Goal: Task Accomplishment & Management: Use online tool/utility

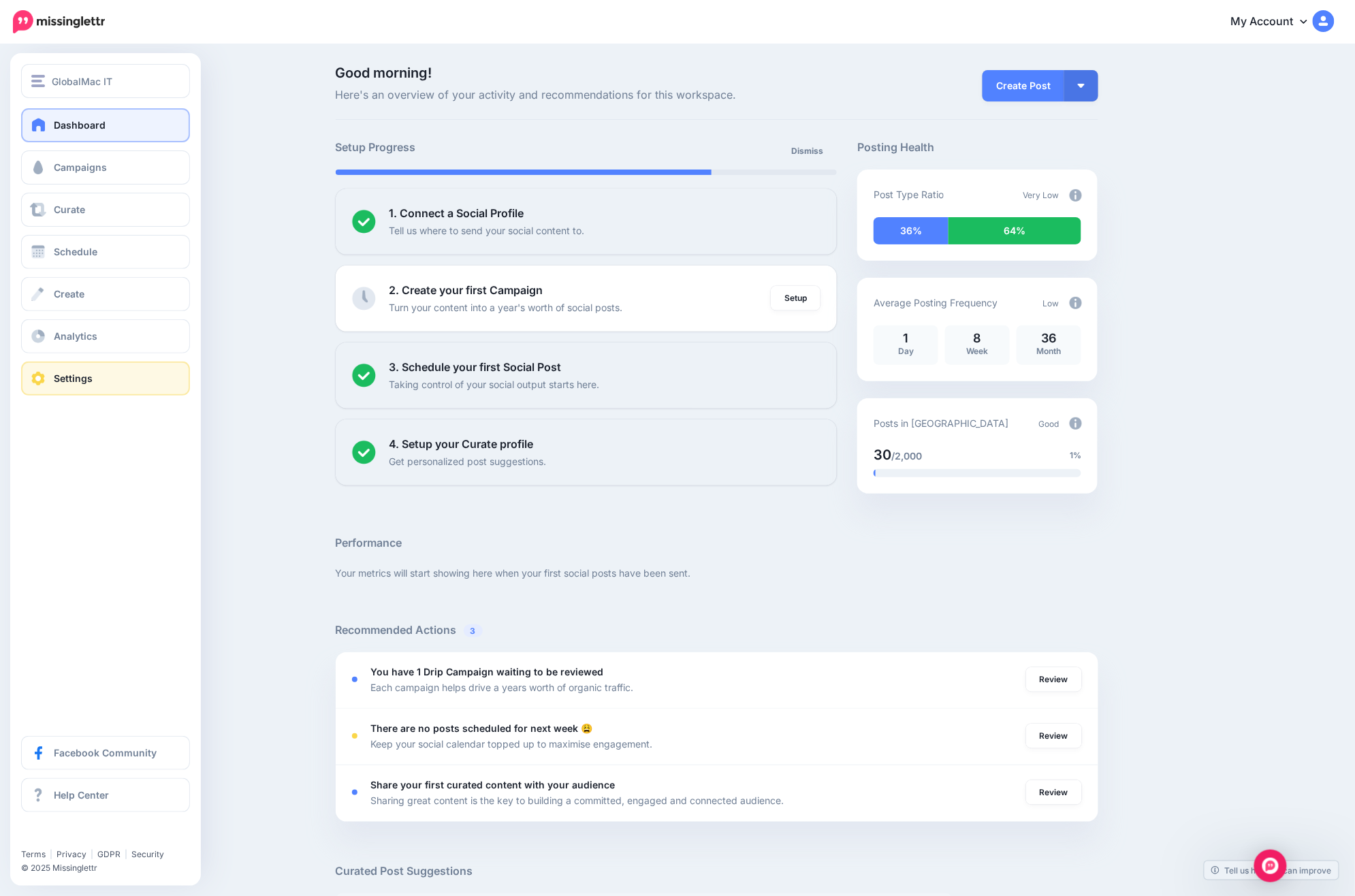
click at [66, 384] on span "Settings" at bounding box center [73, 378] width 39 height 12
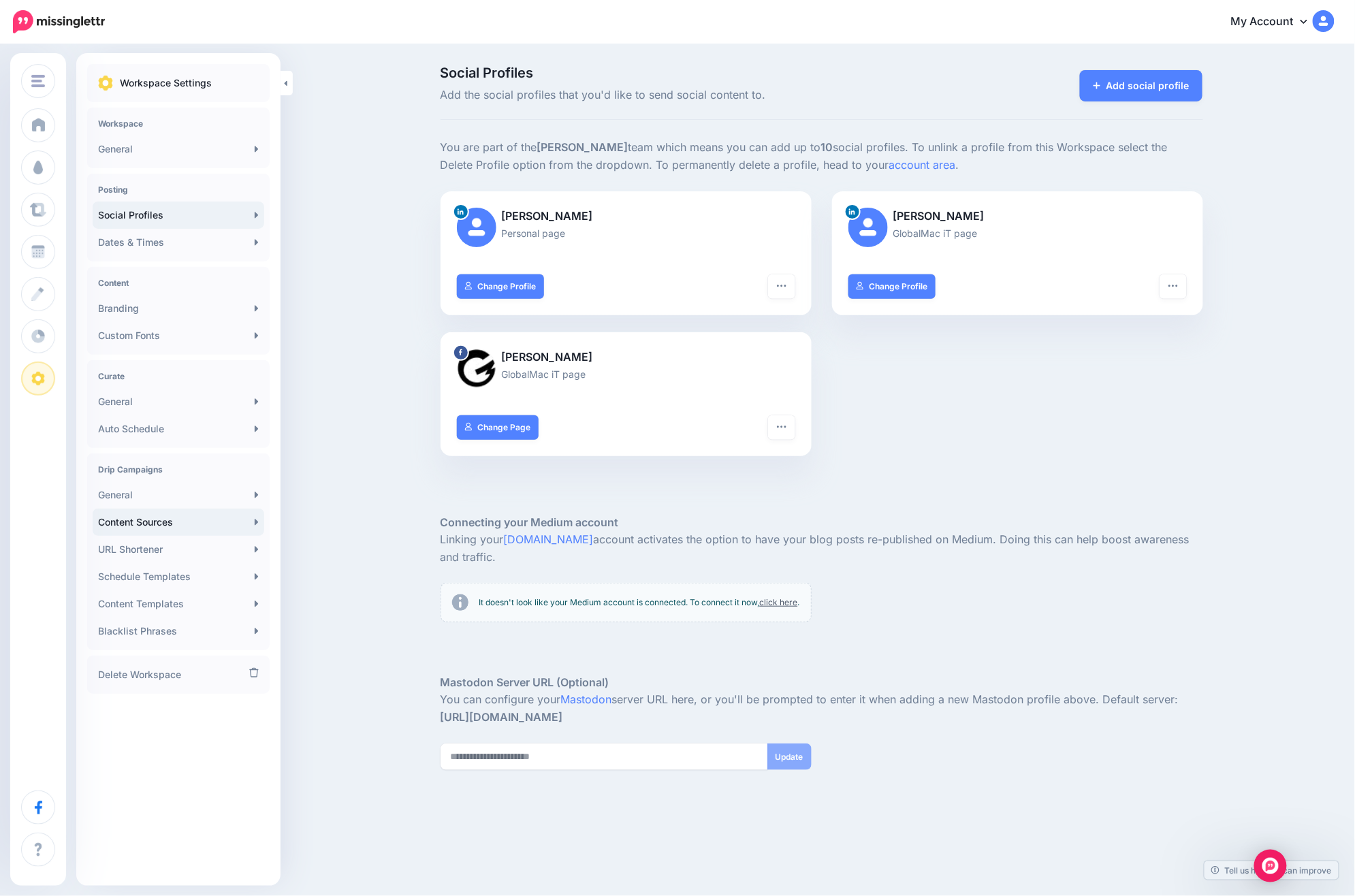
click at [185, 526] on link "Content Sources" at bounding box center [178, 522] width 172 height 27
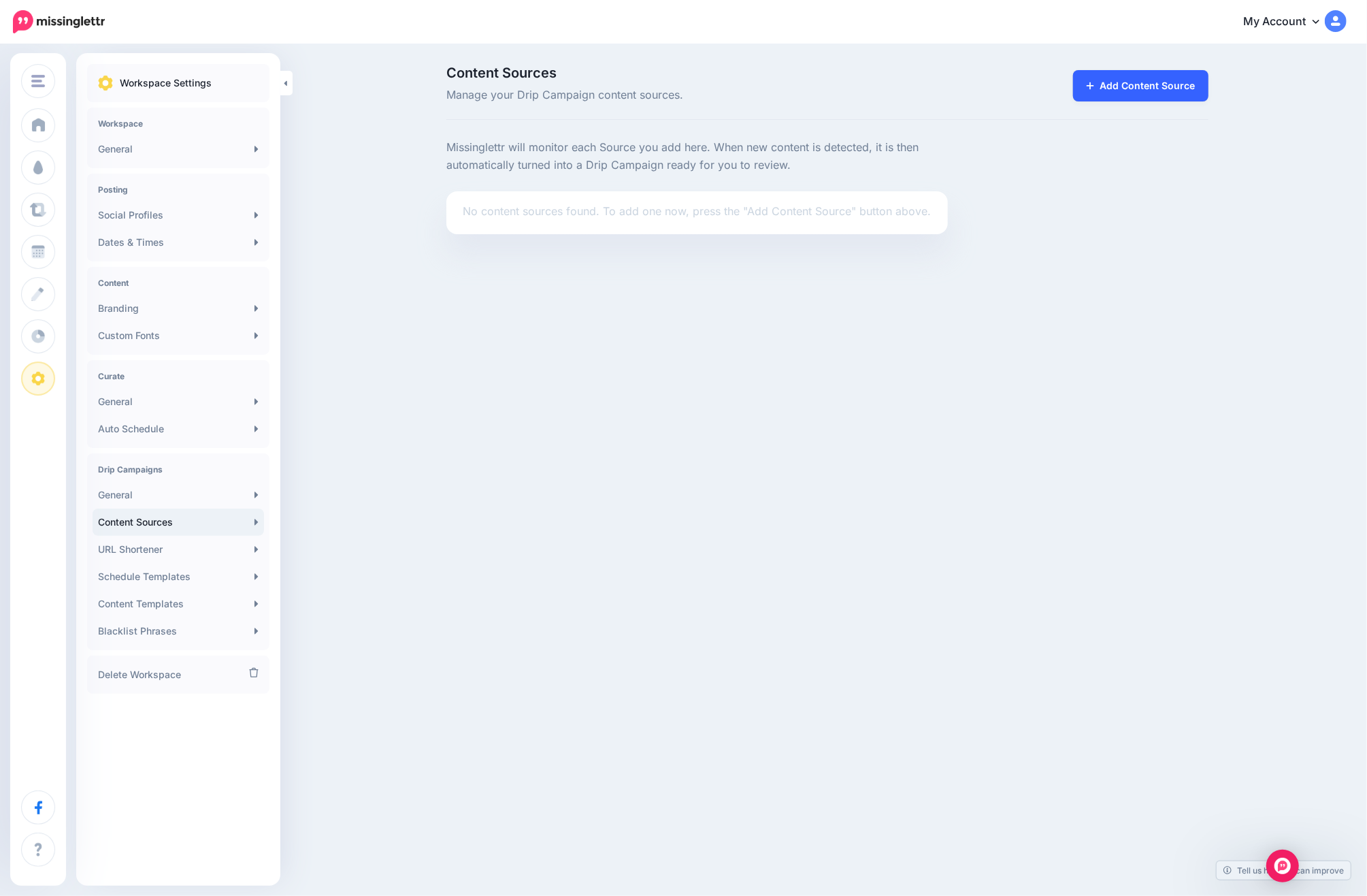
click at [1155, 86] on link "Add Content Source" at bounding box center [1141, 86] width 136 height 31
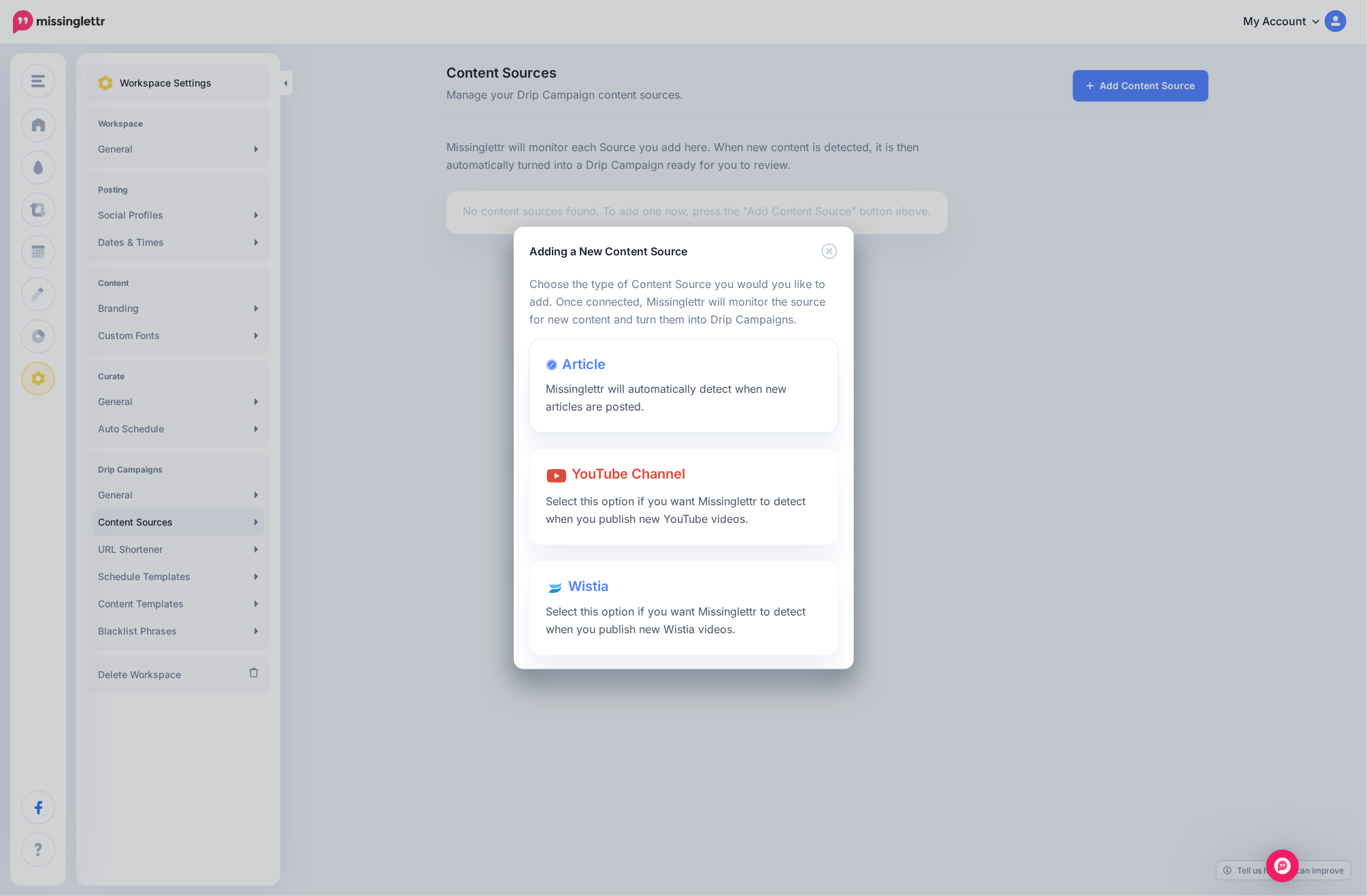
click at [663, 396] on div "Article Missinglettr will automatically detect when new articles are posted." at bounding box center [684, 386] width 307 height 93
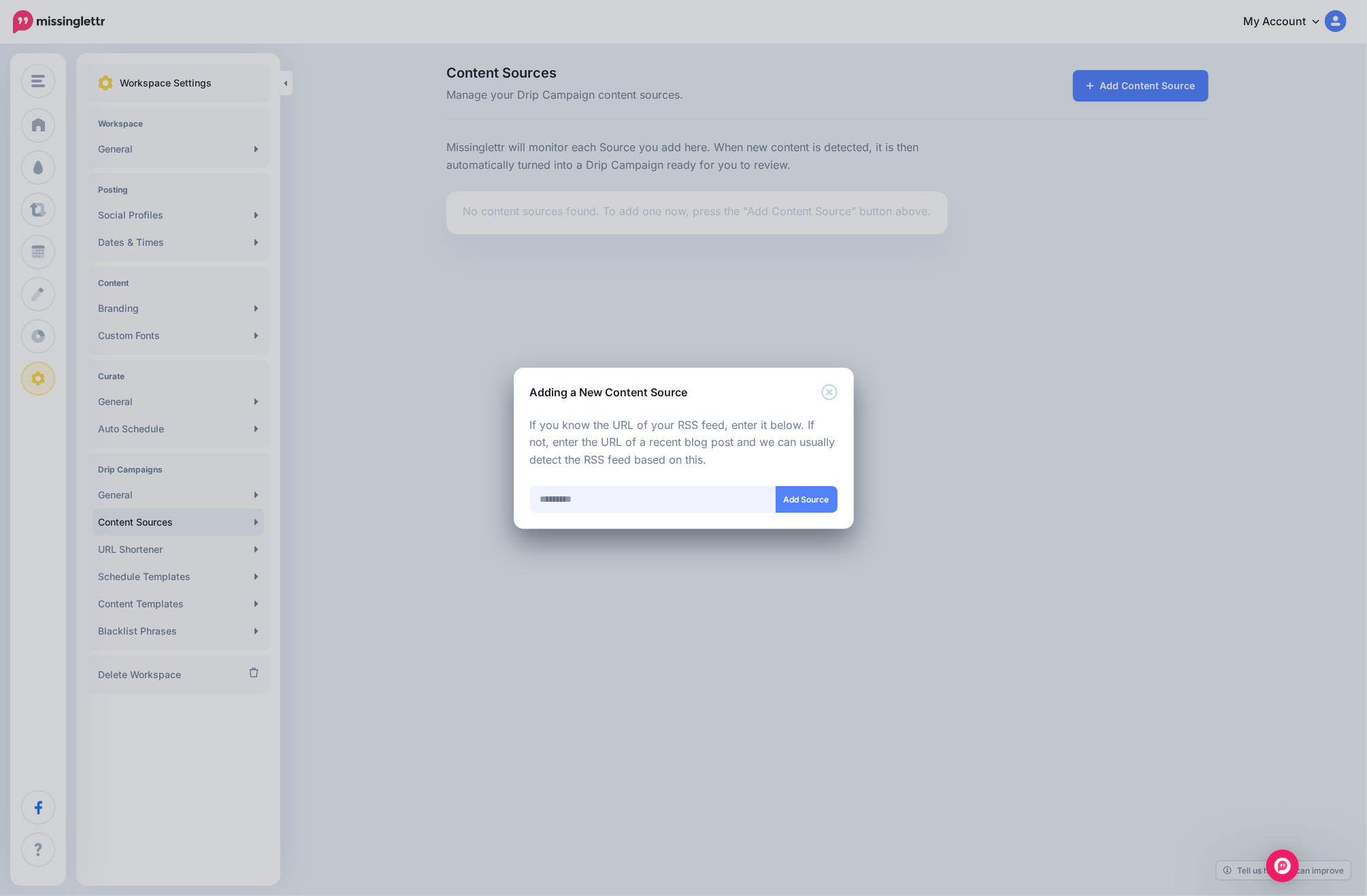
click at [615, 486] on input "text" at bounding box center [653, 498] width 246 height 26
paste input "**********"
type input "**********"
click at [823, 501] on button "Add Source" at bounding box center [807, 498] width 62 height 26
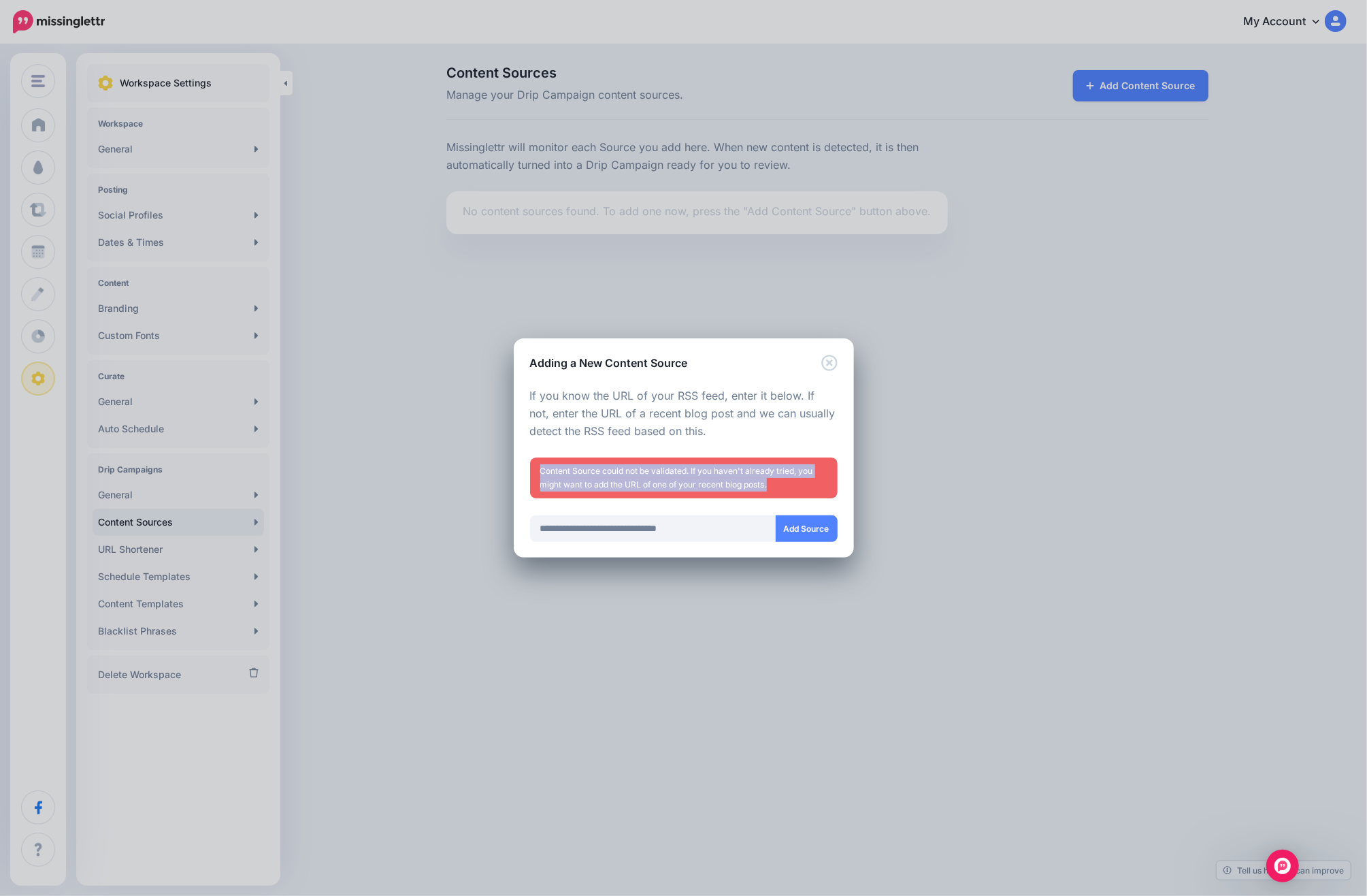
drag, startPoint x: 811, startPoint y: 480, endPoint x: 534, endPoint y: 460, distance: 277.7
click at [534, 460] on div "Content Source could not be validated. If you haven't already tried, you might …" at bounding box center [684, 478] width 307 height 41
copy div "Content Source could not be validated. If you haven't already tried, you might …"
